Goal: Complete application form

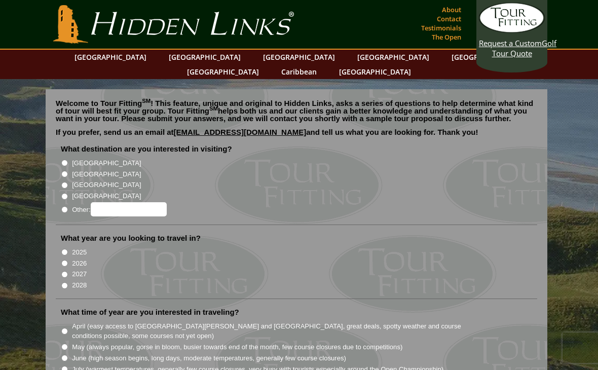
click at [63, 160] on input "[GEOGRAPHIC_DATA]" at bounding box center [64, 163] width 7 height 7
radio input "true"
click at [63, 171] on input "[GEOGRAPHIC_DATA]" at bounding box center [64, 174] width 7 height 7
radio input "true"
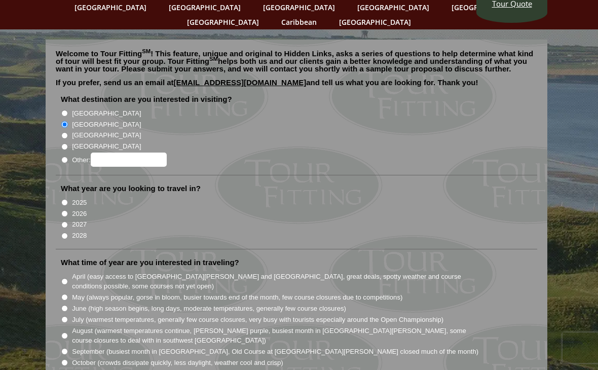
scroll to position [51, 0]
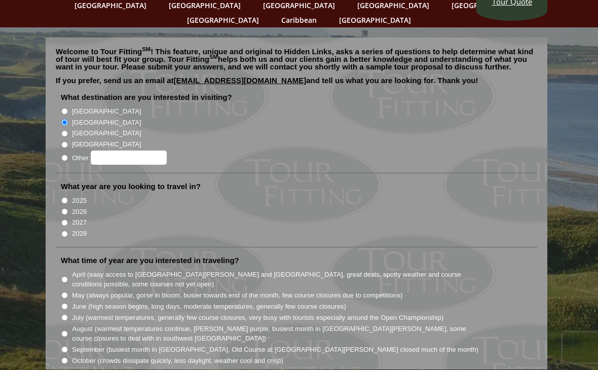
click at [62, 209] on input "2026" at bounding box center [64, 212] width 7 height 7
radio input "true"
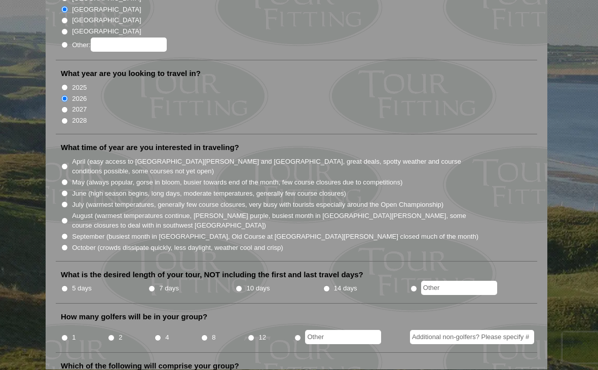
scroll to position [165, 0]
click at [59, 200] on li "What time of year are you interested in traveling? April (easy access to [GEOGR…" at bounding box center [296, 201] width 481 height 119
click at [59, 198] on li "What time of year are you interested in traveling? April (easy access to [GEOGR…" at bounding box center [296, 201] width 481 height 119
click at [67, 217] on input "August (warmest temperatures continue, [PERSON_NAME] purple, busiest month in […" at bounding box center [64, 220] width 7 height 7
radio input "true"
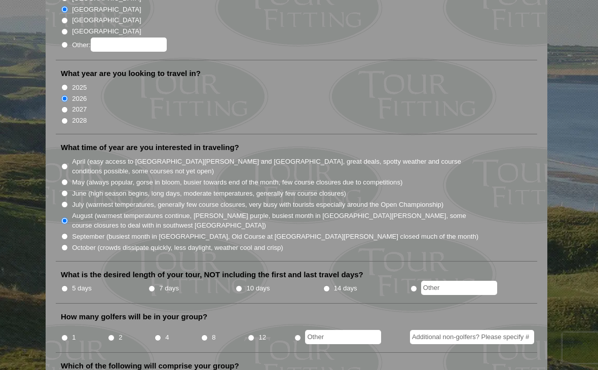
scroll to position [199, 0]
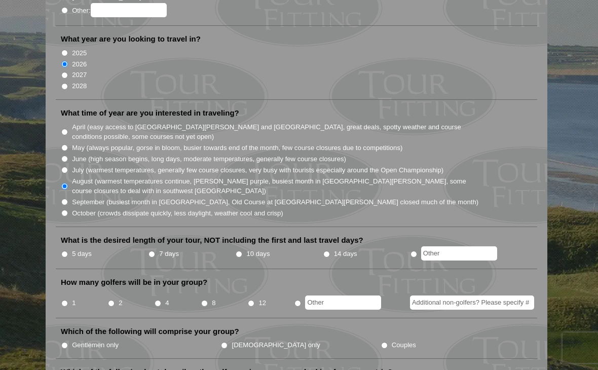
click at [152, 251] on input "7 days" at bounding box center [151, 254] width 7 height 7
radio input "true"
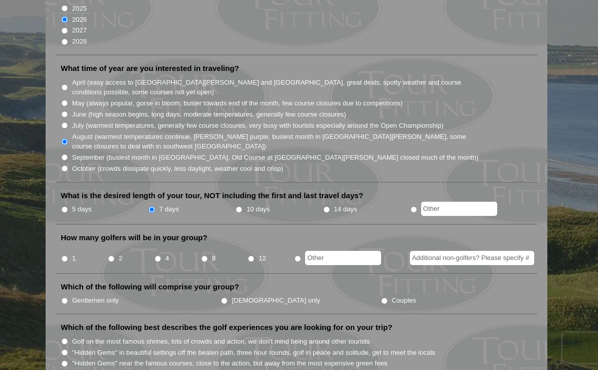
scroll to position [244, 0]
click at [66, 206] on input "5 days" at bounding box center [64, 209] width 7 height 7
radio input "true"
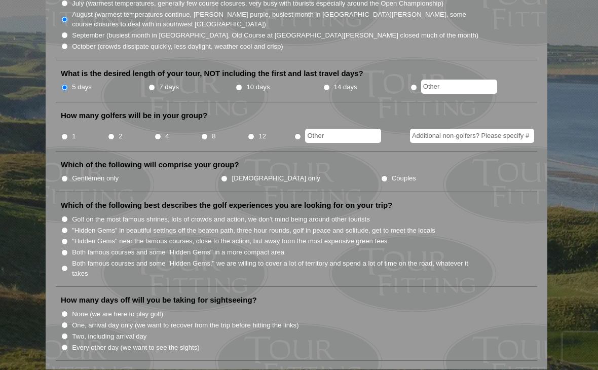
scroll to position [366, 0]
click at [113, 123] on li "2" at bounding box center [130, 133] width 47 height 20
click at [112, 133] on input "2" at bounding box center [111, 136] width 7 height 7
radio input "true"
click at [63, 175] on input "Gentlemen only" at bounding box center [64, 178] width 7 height 7
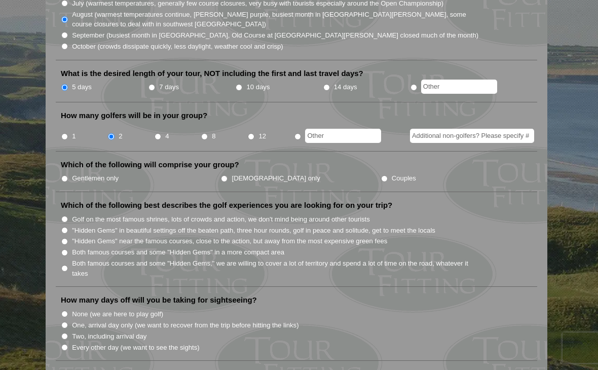
radio input "true"
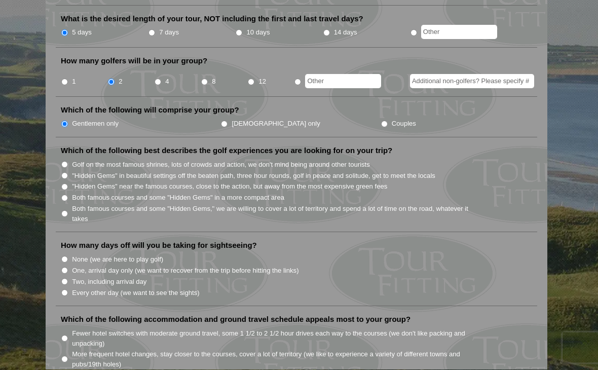
scroll to position [421, 0]
click at [67, 172] on input ""Hidden Gems" in beautiful settings off the beaten path, three hour rounds, gol…" at bounding box center [64, 175] width 7 height 7
radio input "true"
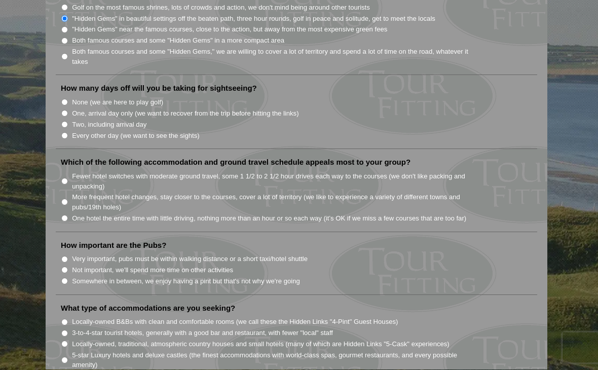
scroll to position [578, 0]
click at [61, 121] on input "Two, including arrival day" at bounding box center [64, 124] width 7 height 7
radio input "true"
click at [60, 184] on li "Which of the following accommodation and ground travel schedule appeals most to…" at bounding box center [296, 194] width 481 height 75
click at [62, 215] on input "One hotel the entire time with little driving, nothing more than an hour or so …" at bounding box center [64, 218] width 7 height 7
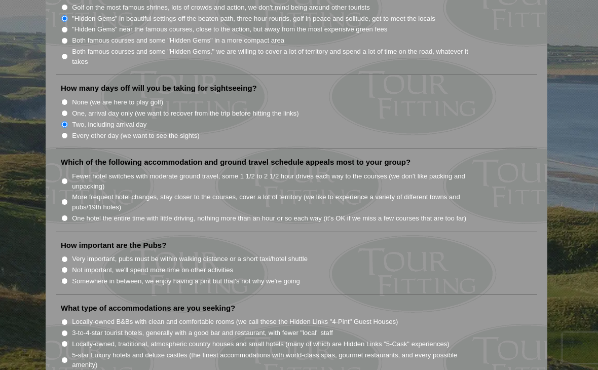
radio input "true"
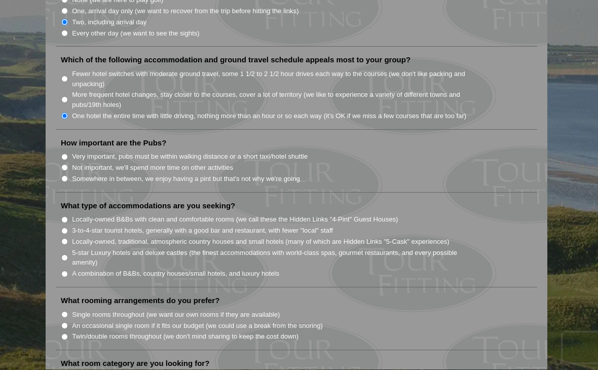
scroll to position [699, 0]
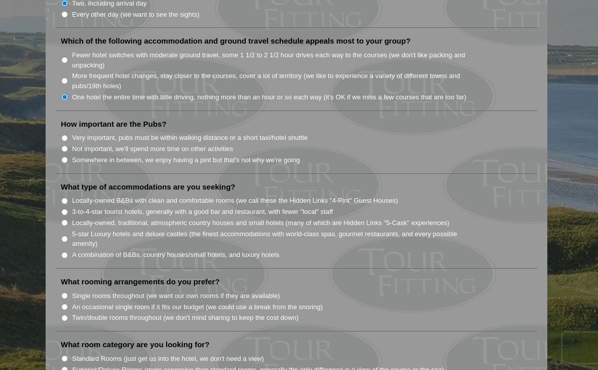
click at [63, 157] on input "Somewhere in between, we enjoy having a pint but that's not why we're going" at bounding box center [64, 160] width 7 height 7
radio input "true"
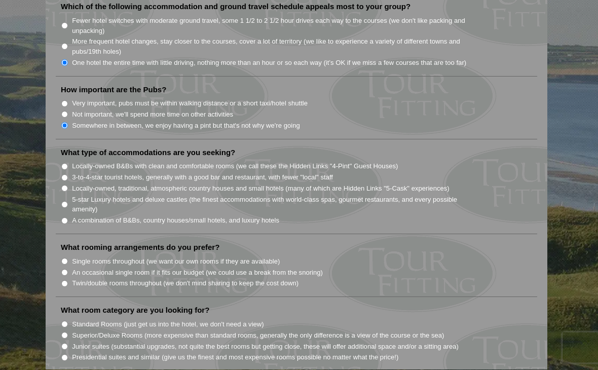
scroll to position [733, 0]
click at [64, 185] on input "Locally-owned, traditional, atmospheric country houses and small hotels (many o…" at bounding box center [64, 188] width 7 height 7
radio input "true"
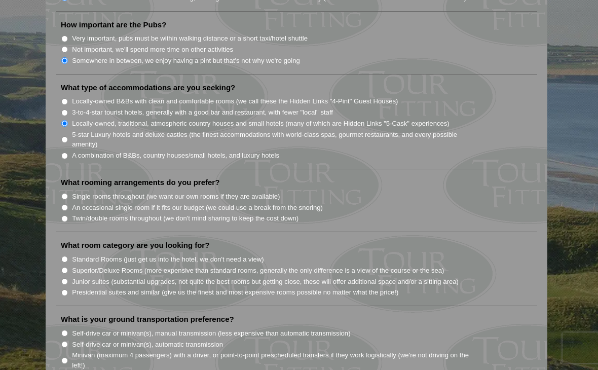
scroll to position [800, 0]
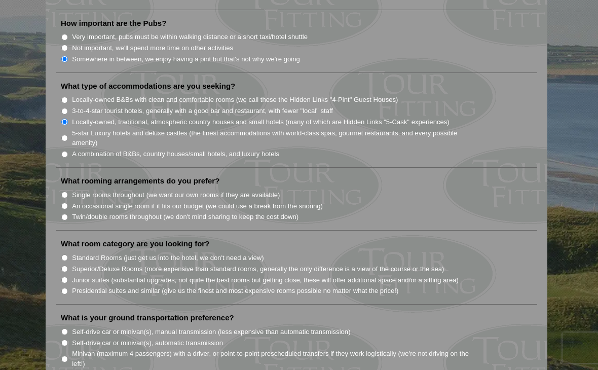
click at [64, 214] on input "Twin/double rooms throughout (we don't mind sharing to keep the cost down)" at bounding box center [64, 217] width 7 height 7
radio input "true"
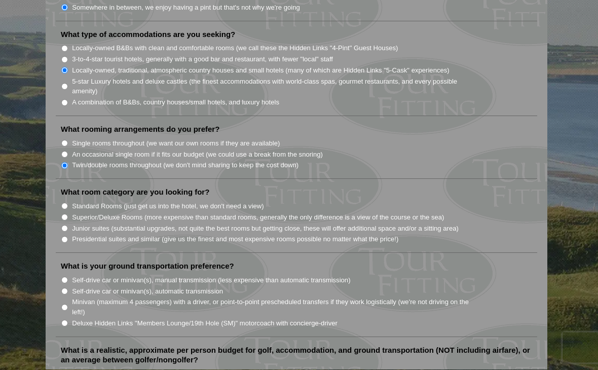
scroll to position [852, 0]
click at [62, 213] on input "Superior/Deluxe Rooms (more expensive than standard rooms, generally the only d…" at bounding box center [64, 216] width 7 height 7
radio input "true"
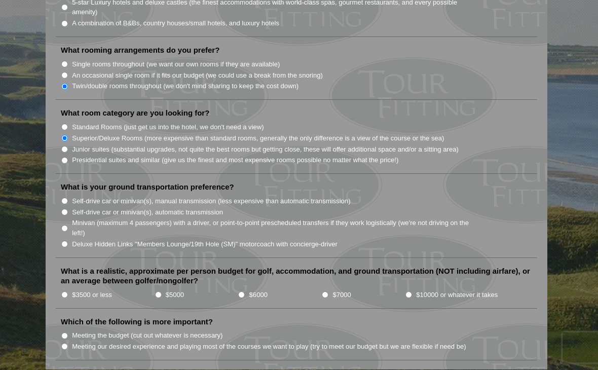
scroll to position [930, 0]
click at [62, 225] on input "Minivan (maximum 4 passengers) with a driver, or point-to-point prescheduled tr…" at bounding box center [64, 228] width 7 height 7
radio input "true"
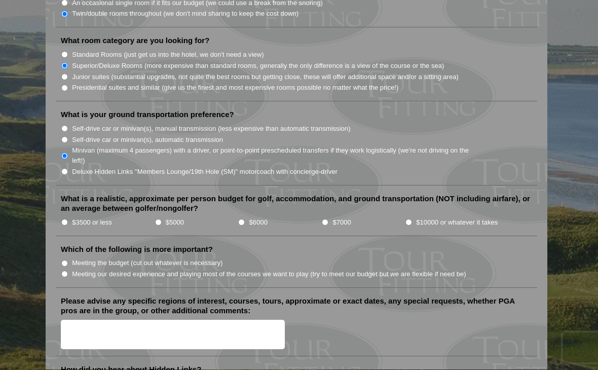
scroll to position [1003, 0]
click at [62, 219] on input "$3500 or less" at bounding box center [64, 222] width 7 height 7
radio input "true"
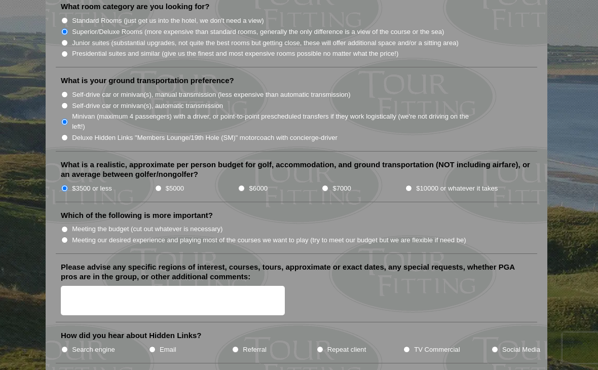
scroll to position [1040, 0]
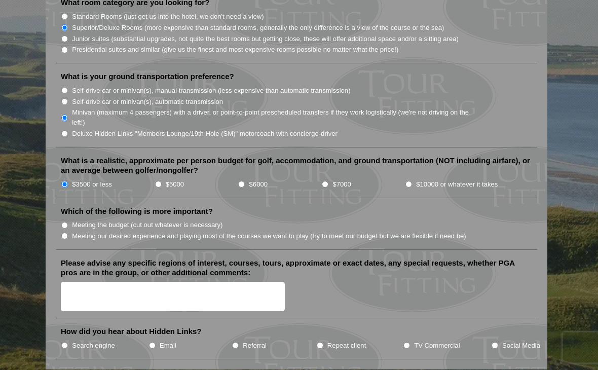
click at [62, 233] on input "Meeting our desired experience and playing most of the courses we want to play …" at bounding box center [64, 236] width 7 height 7
radio input "true"
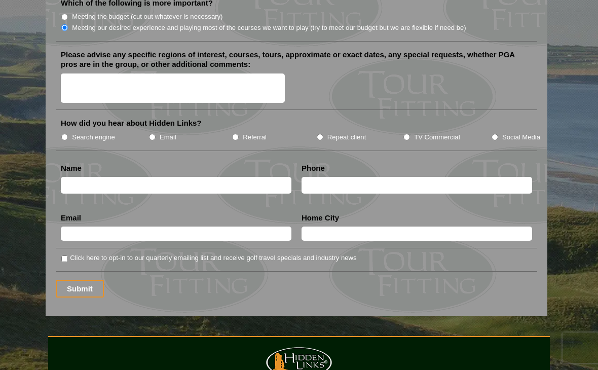
scroll to position [1254, 0]
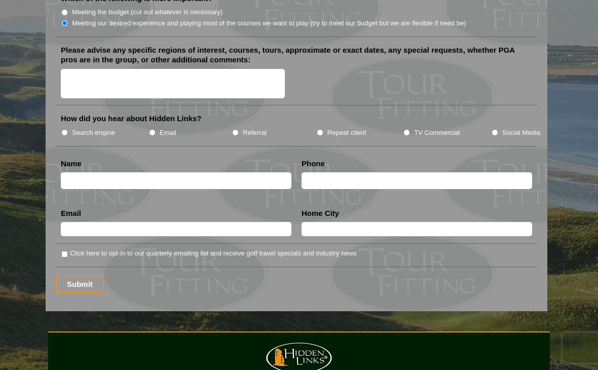
click at [59, 114] on li "How did you hear about Hidden Links? Search engine Email Referral Repeat client…" at bounding box center [296, 130] width 481 height 32
click at [65, 129] on input "Search engine" at bounding box center [64, 132] width 7 height 7
radio input "true"
click at [81, 275] on input "Submit" at bounding box center [80, 284] width 48 height 18
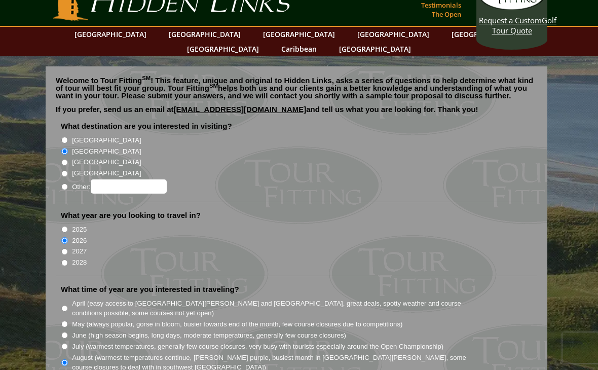
scroll to position [0, 0]
